Goal: Task Accomplishment & Management: Use online tool/utility

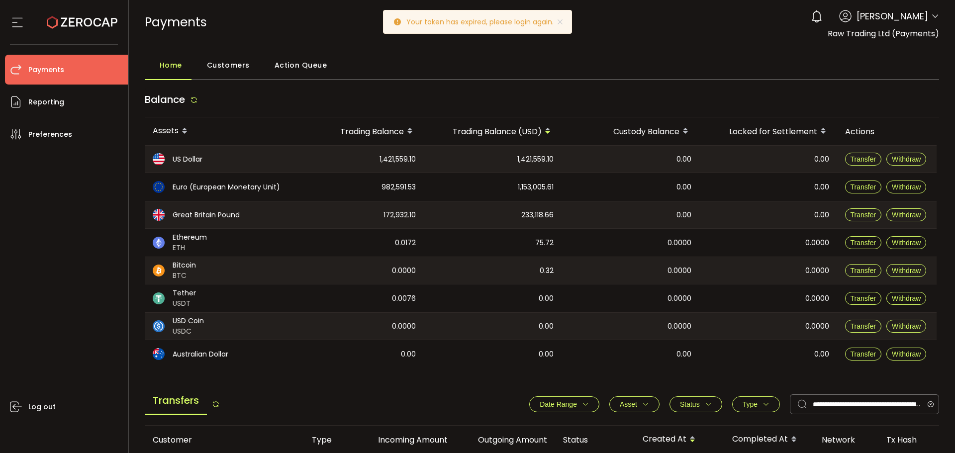
scroll to position [153, 0]
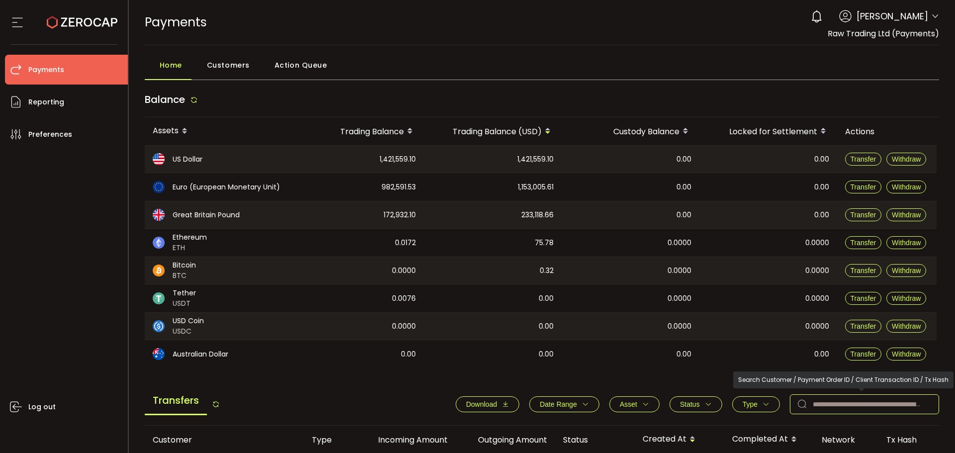
click at [825, 405] on input "text" at bounding box center [864, 404] width 149 height 20
paste input "*******"
type input "*******"
